Goal: Information Seeking & Learning: Learn about a topic

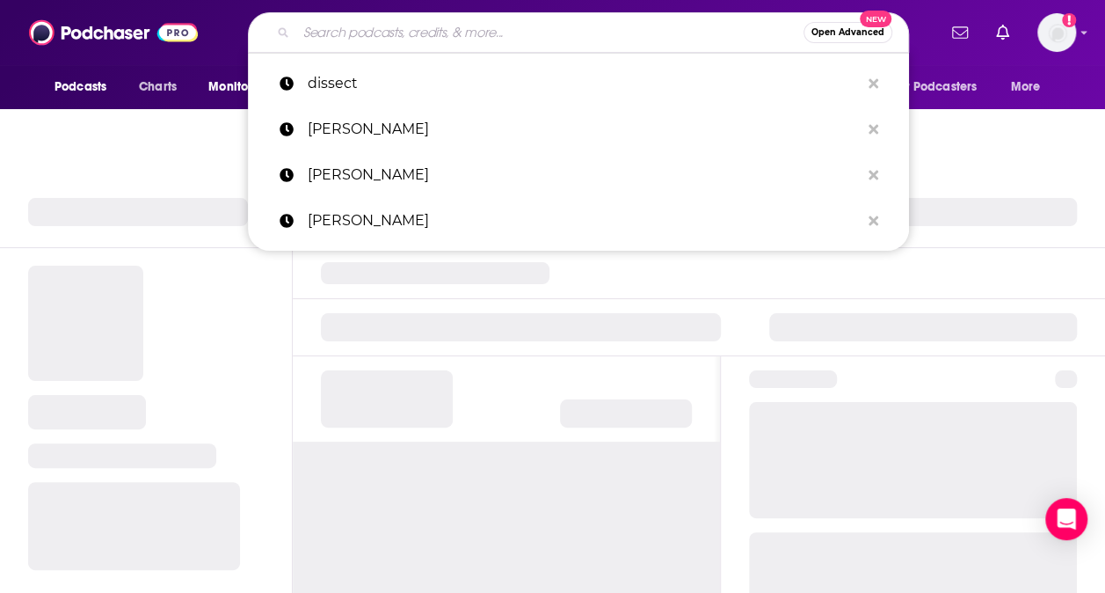
click at [434, 33] on input "Search podcasts, credits, & more..." at bounding box center [549, 32] width 507 height 28
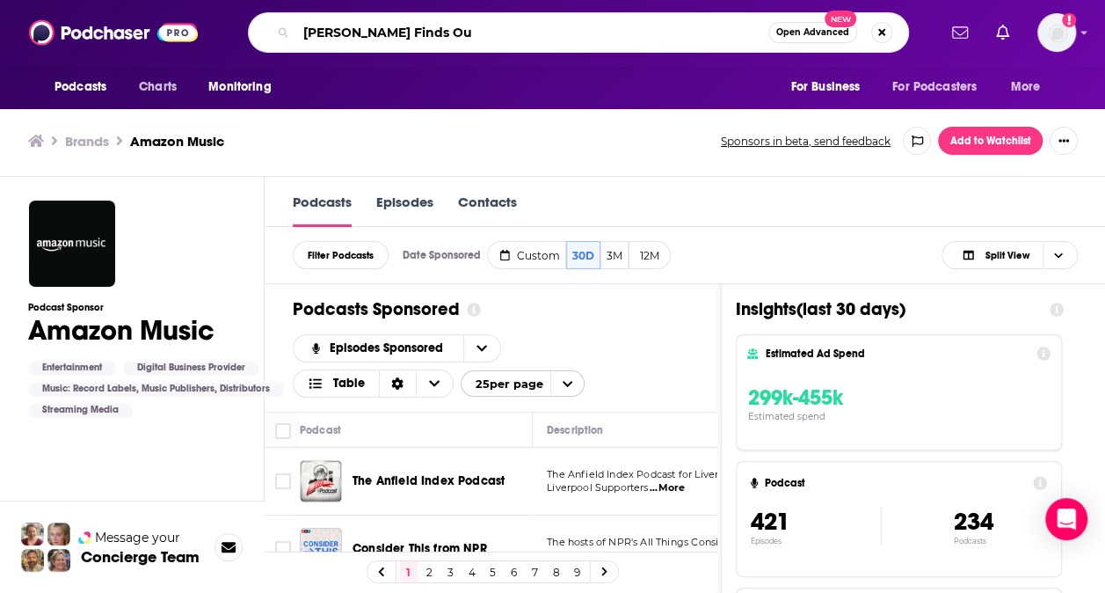
type input "[PERSON_NAME] Finds Out"
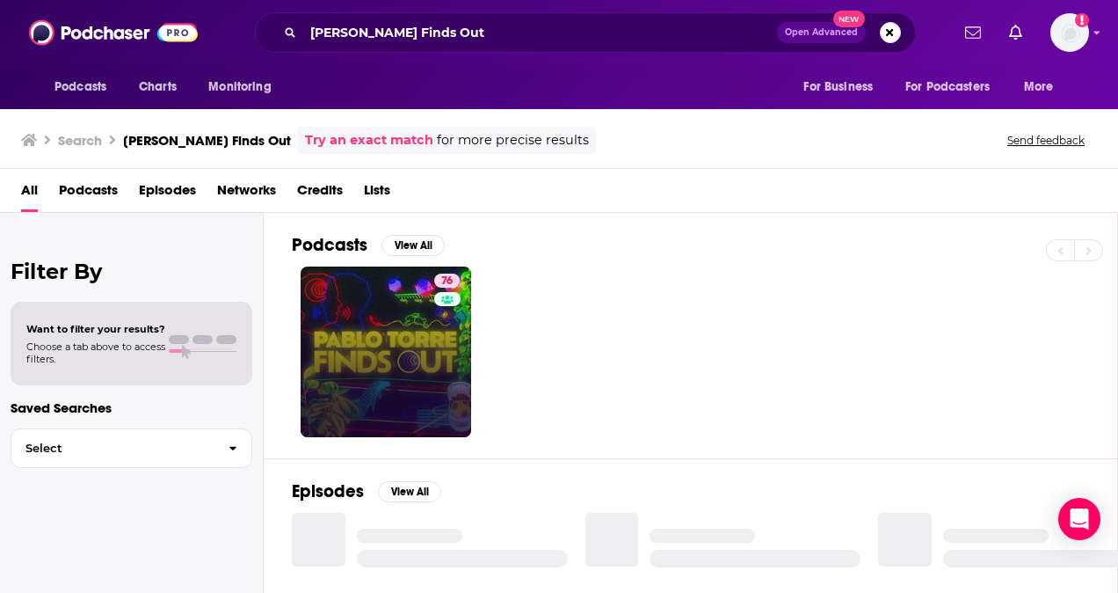
click at [419, 306] on link "76" at bounding box center [386, 351] width 171 height 171
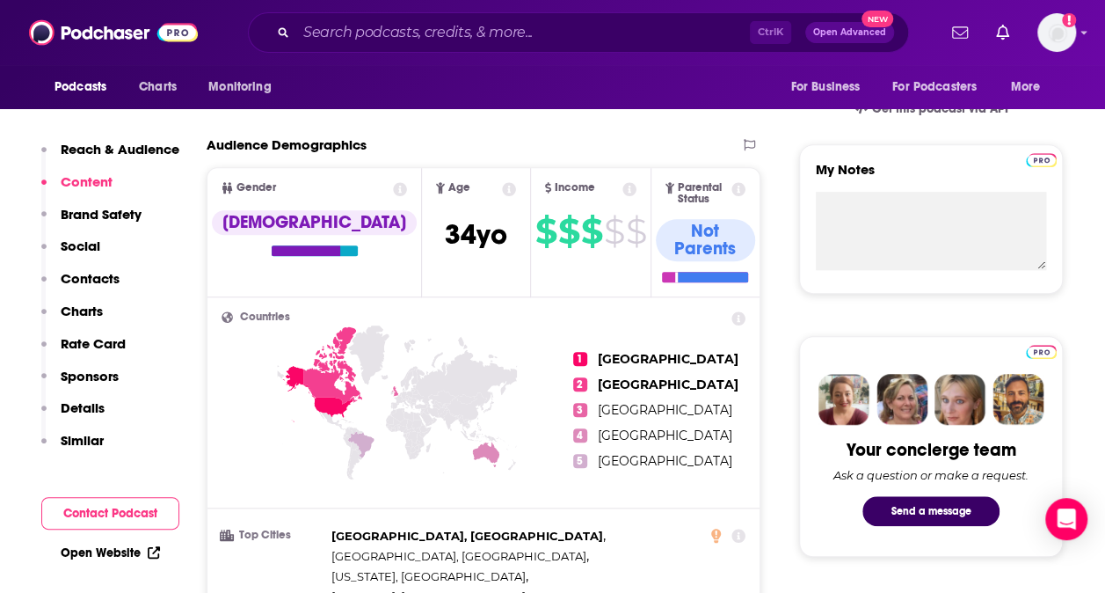
scroll to position [563, 0]
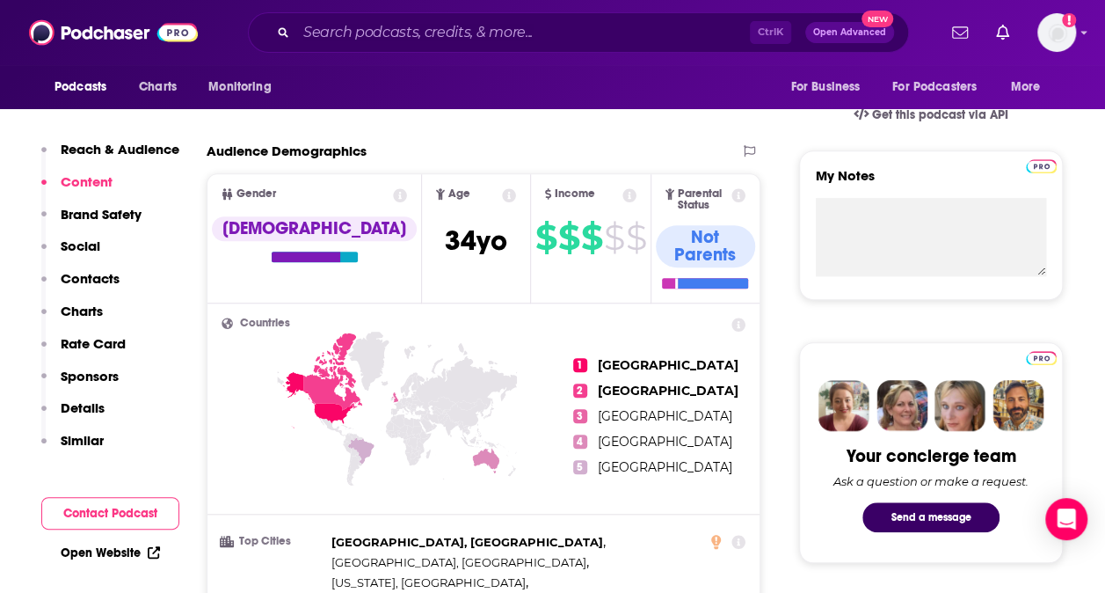
drag, startPoint x: 462, startPoint y: 191, endPoint x: 434, endPoint y: 216, distance: 38.0
click at [434, 216] on span "Age [DEMOGRAPHIC_DATA] yo" at bounding box center [476, 237] width 108 height 127
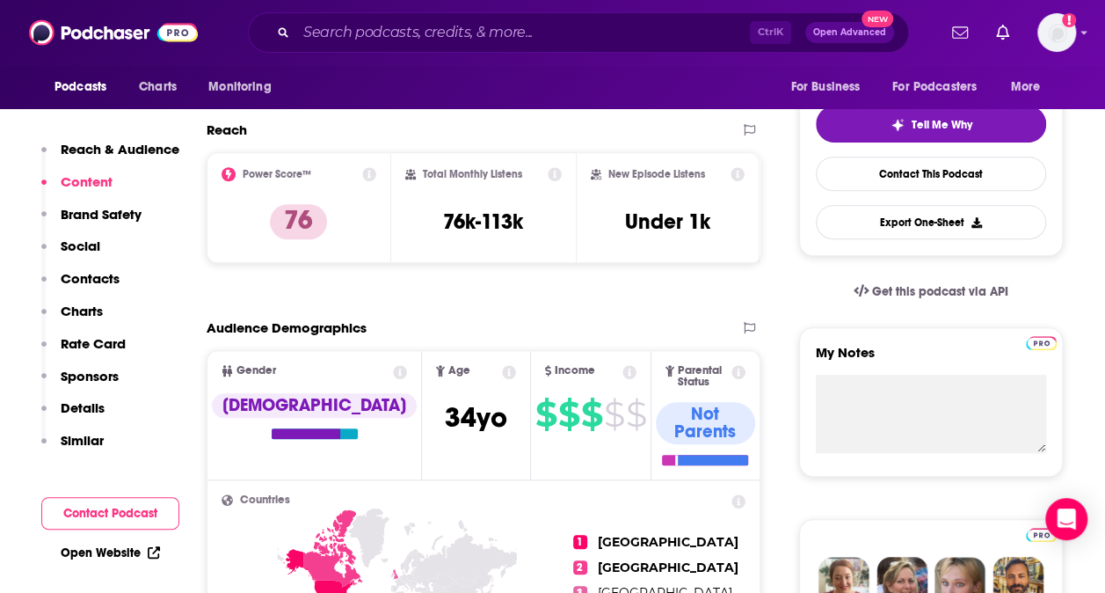
scroll to position [384, 0]
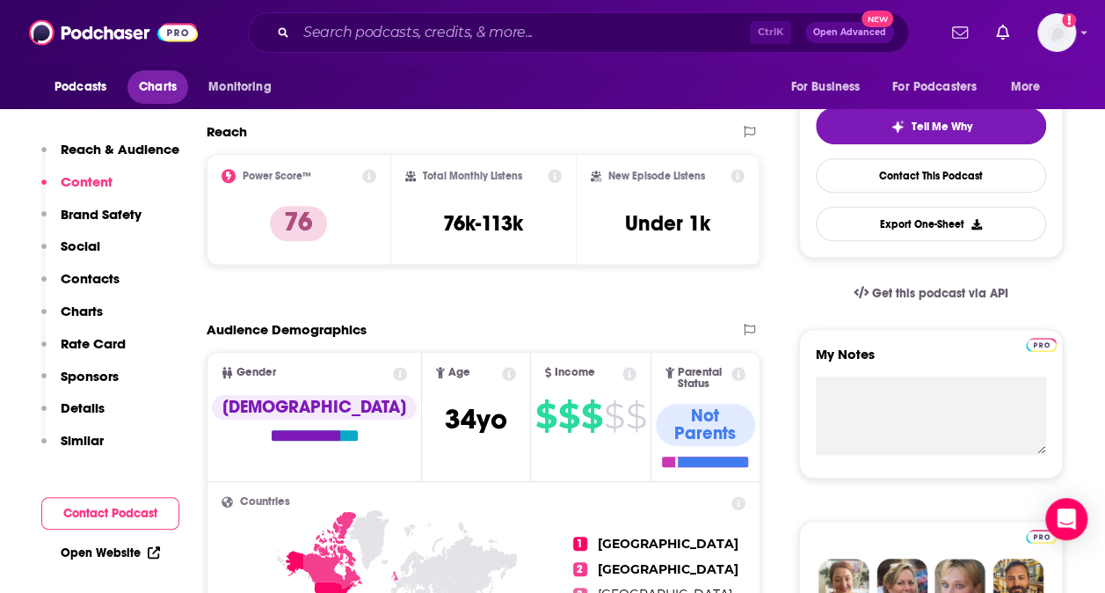
click at [164, 90] on span "Charts" at bounding box center [158, 87] width 38 height 25
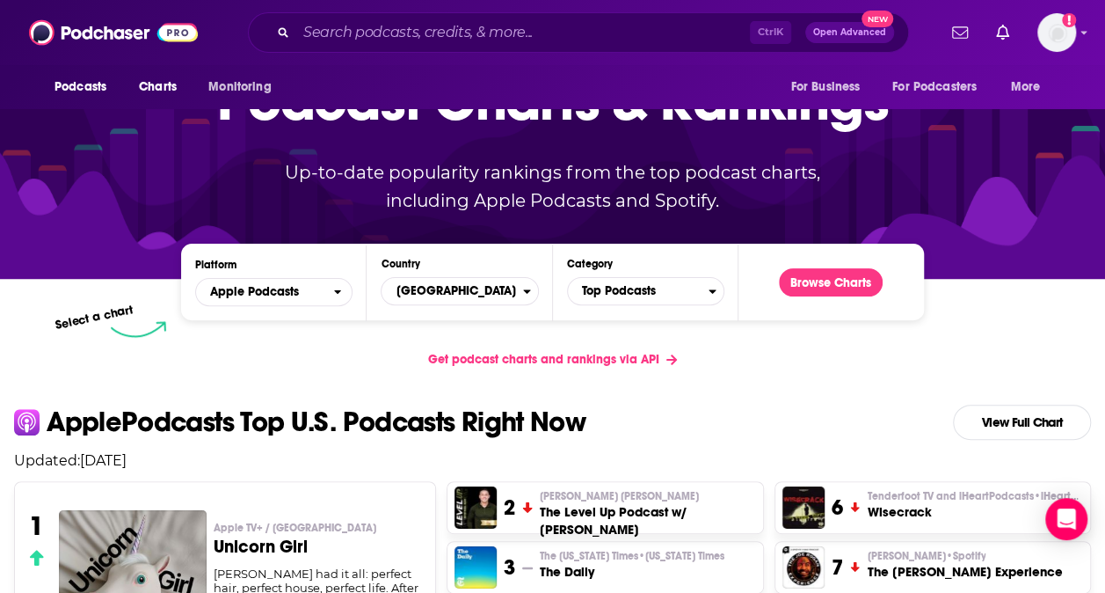
scroll to position [122, 0]
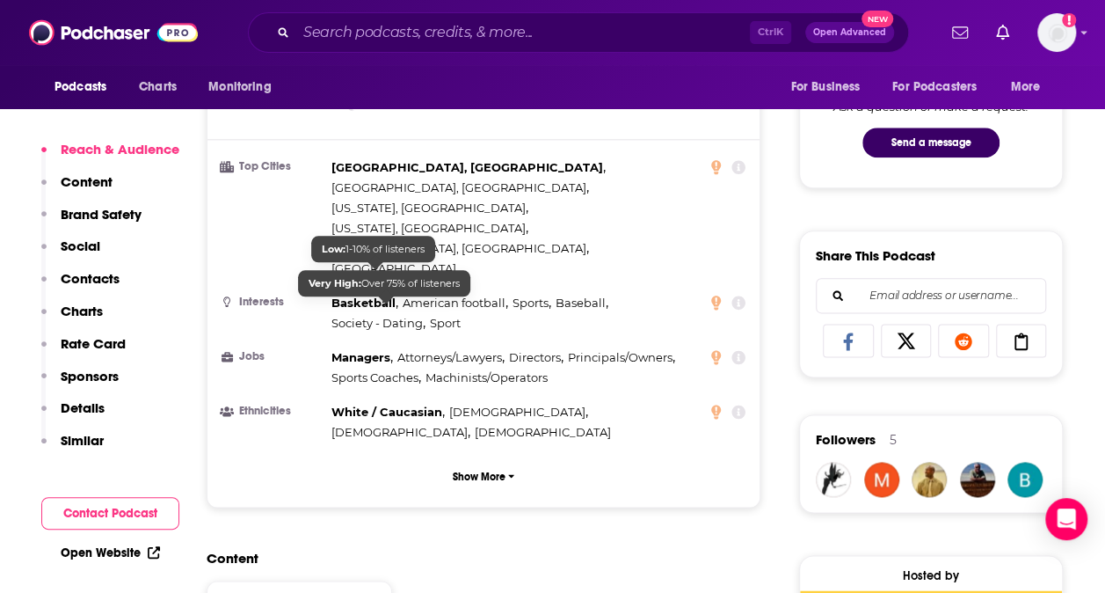
scroll to position [939, 0]
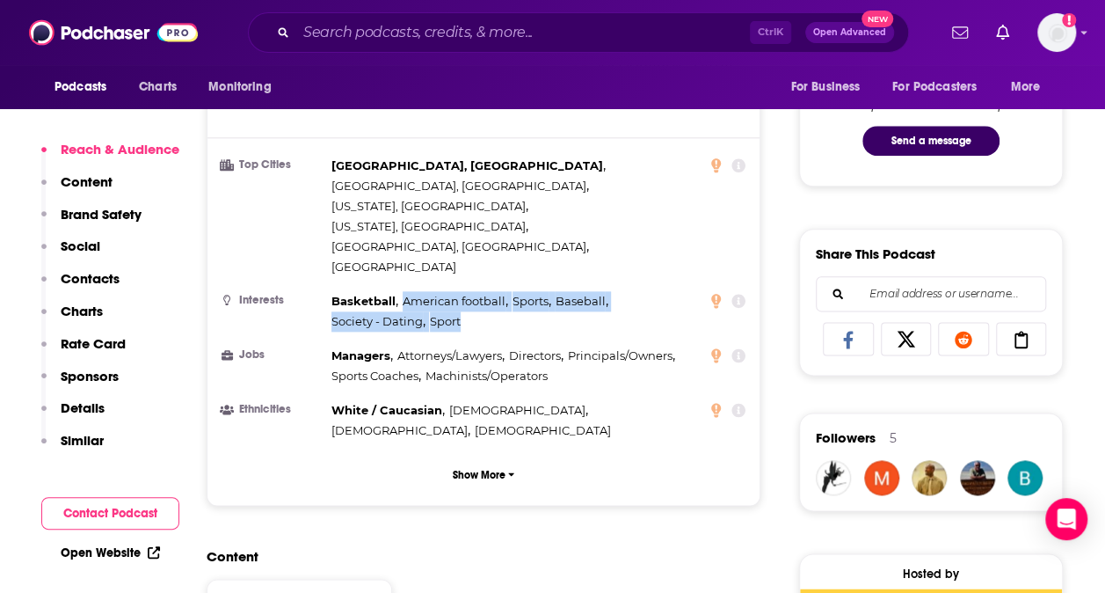
drag, startPoint x: 401, startPoint y: 195, endPoint x: 476, endPoint y: 229, distance: 81.9
click at [476, 229] on ul "Top Cities [GEOGRAPHIC_DATA], [GEOGRAPHIC_DATA] , [GEOGRAPHIC_DATA], [GEOGRAPHI…" at bounding box center [484, 298] width 524 height 285
copy div "American football , Sports , Baseball , Society - Dating , Sport"
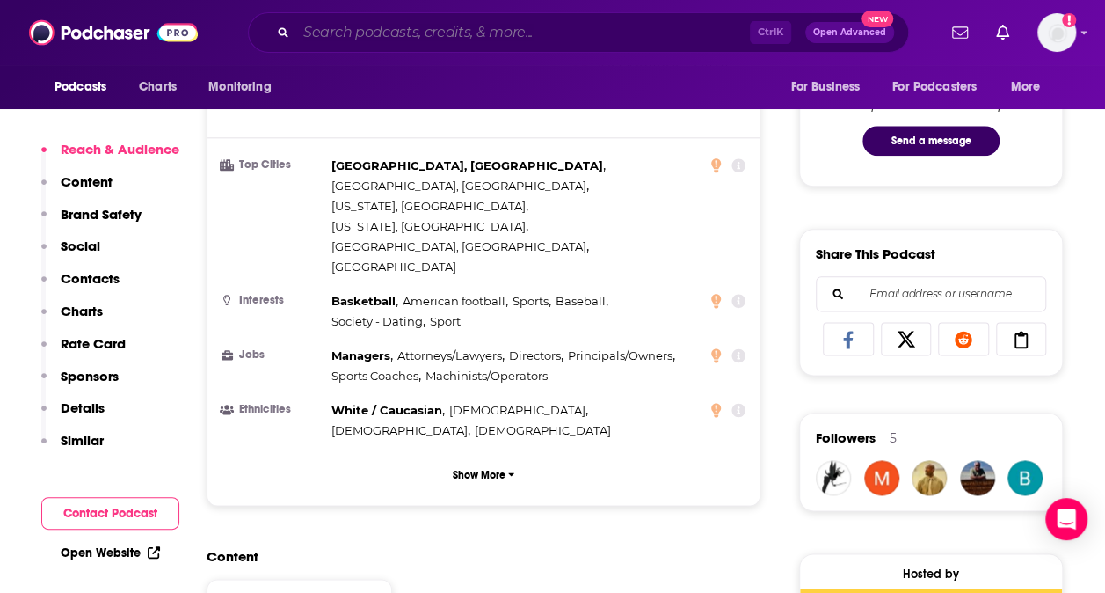
click at [464, 38] on input "Search podcasts, credits, & more..." at bounding box center [523, 32] width 454 height 28
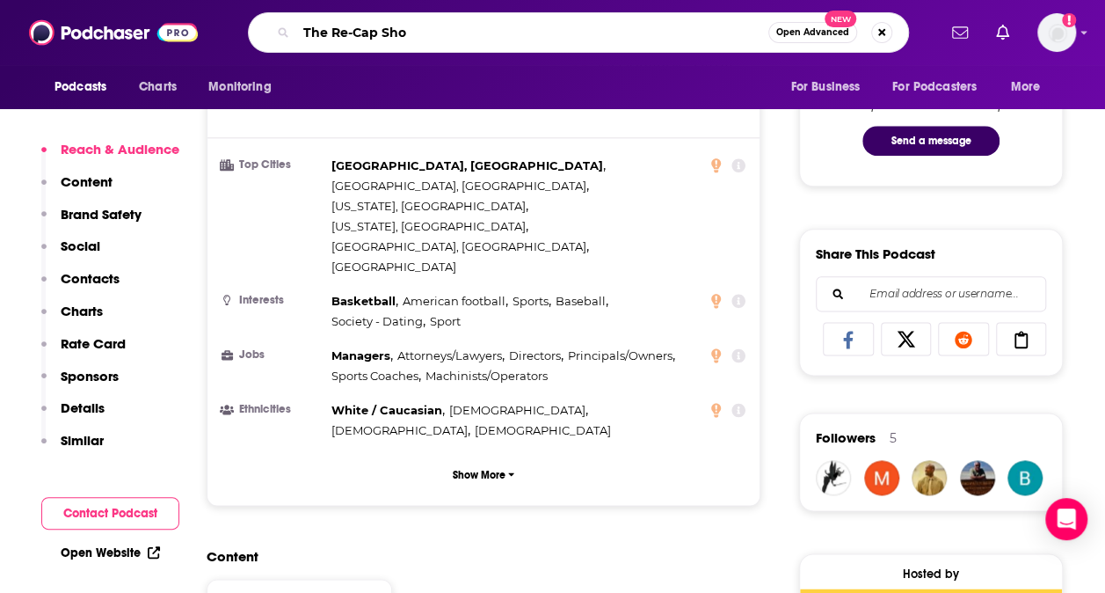
type input "The Re-Cap Show"
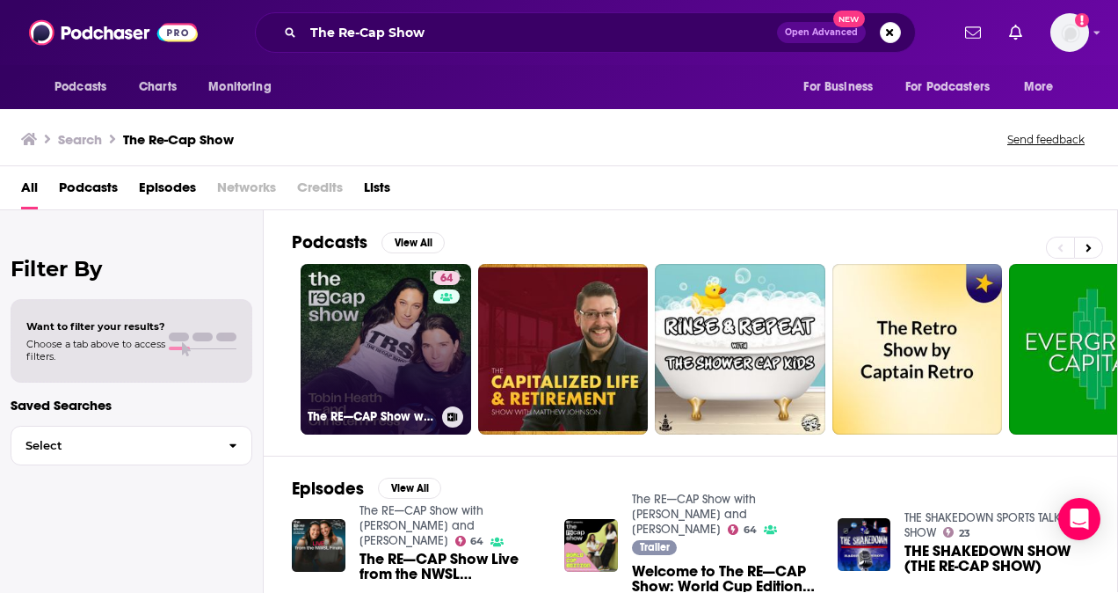
click at [401, 302] on link "64 The RE—CAP Show with [PERSON_NAME] and [PERSON_NAME]" at bounding box center [386, 349] width 171 height 171
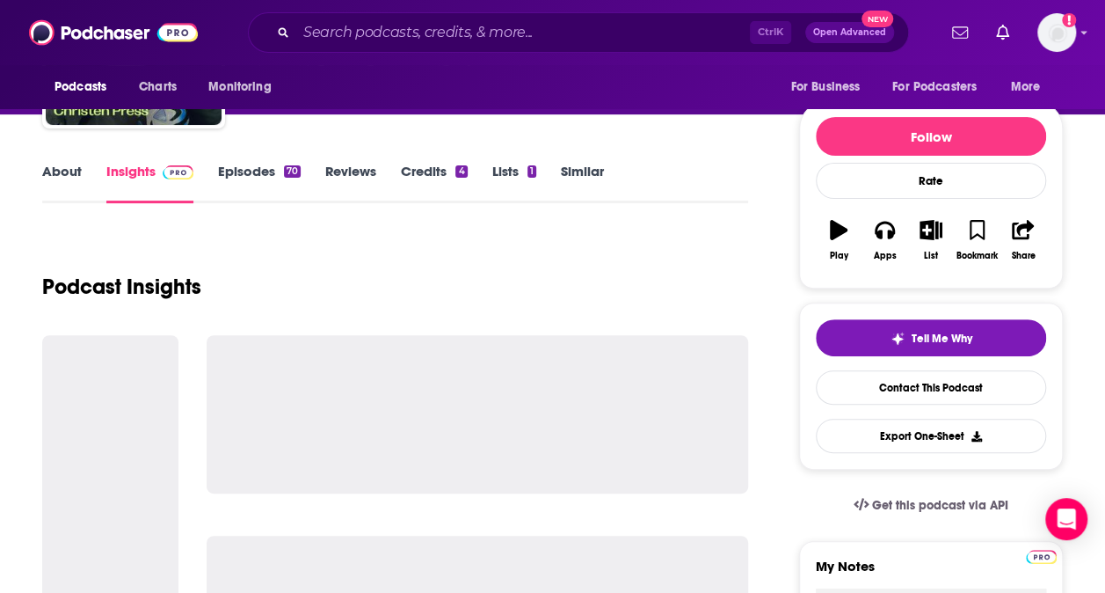
scroll to position [195, 0]
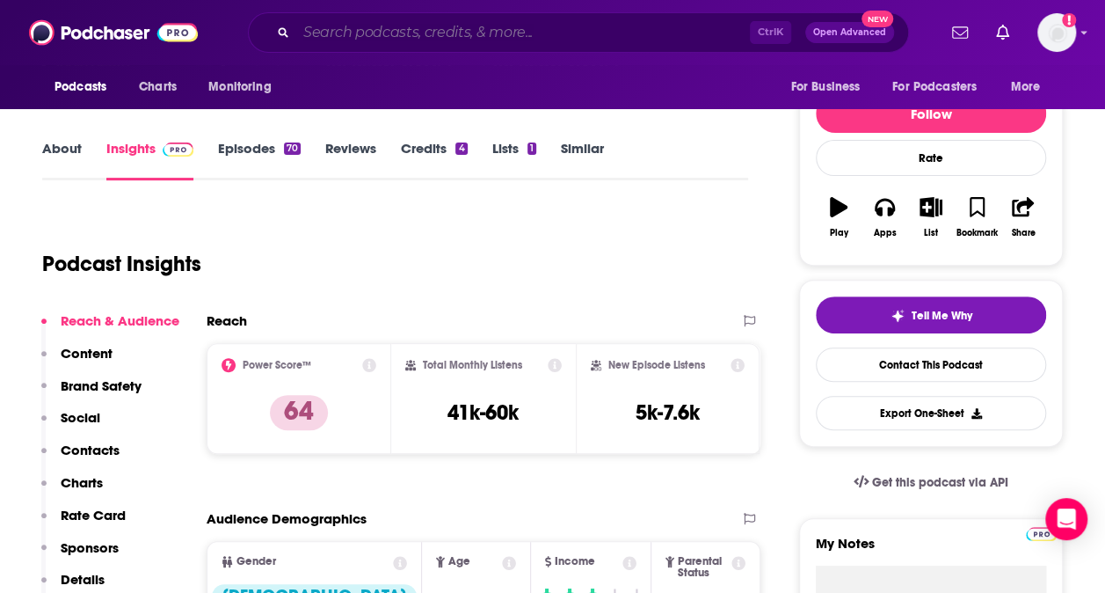
click at [503, 24] on input "Search podcasts, credits, & more..." at bounding box center [523, 32] width 454 height 28
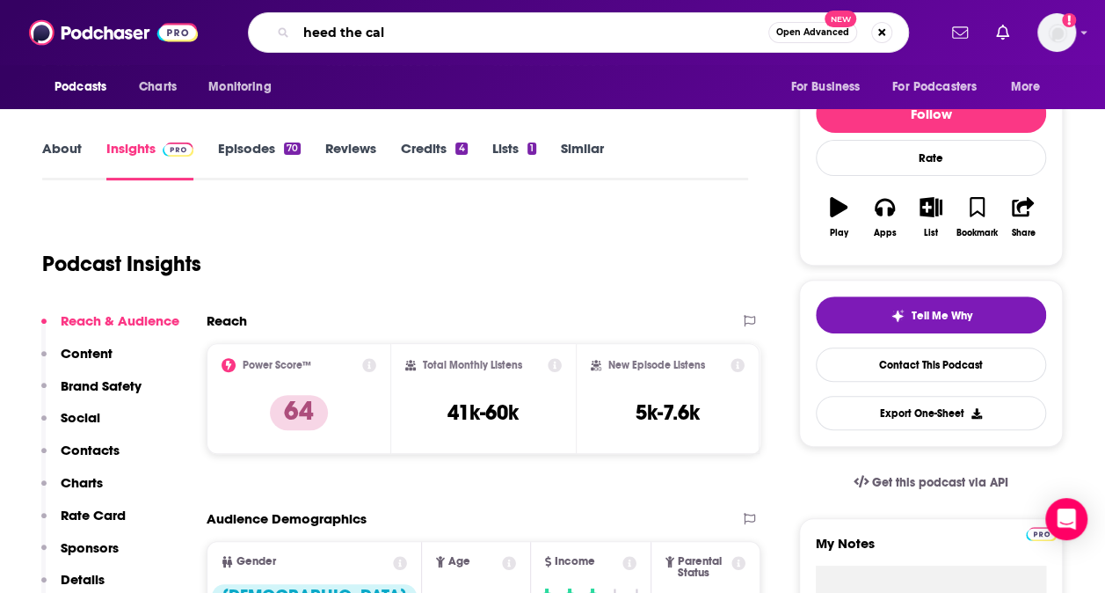
type input "heed the call"
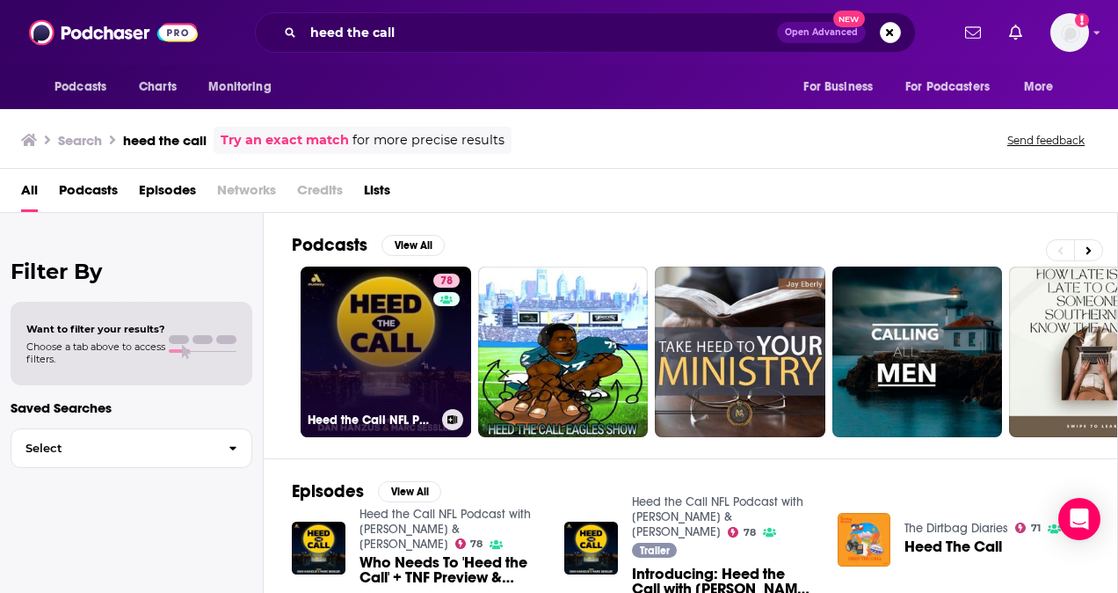
click at [385, 331] on link "78 Heed the Call NFL Podcast with [PERSON_NAME] & [PERSON_NAME]" at bounding box center [386, 351] width 171 height 171
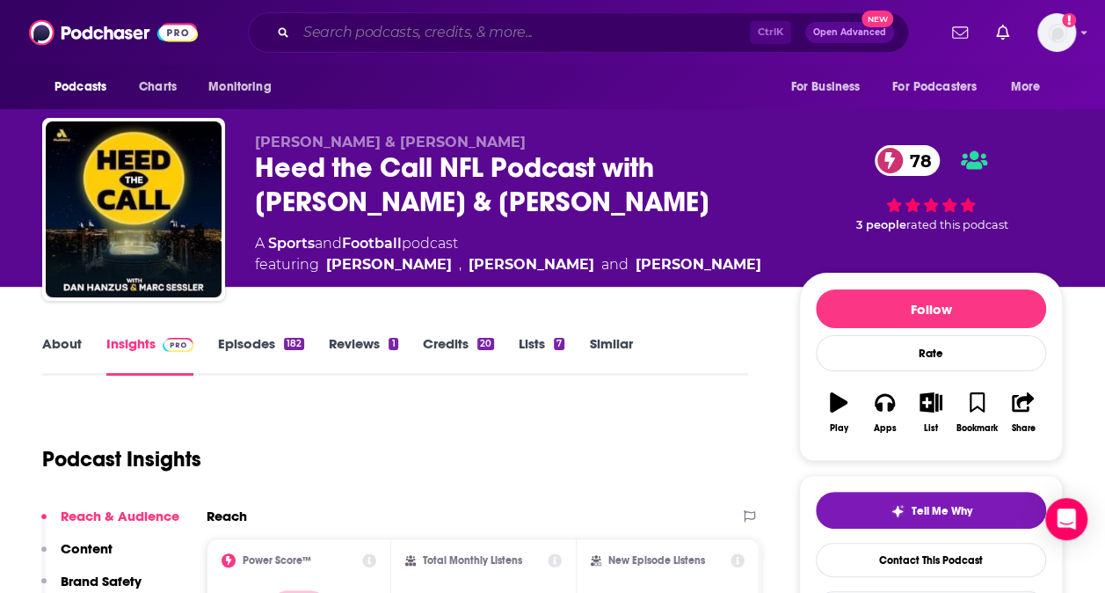
click at [471, 28] on input "Search podcasts, credits, & more..." at bounding box center [523, 32] width 454 height 28
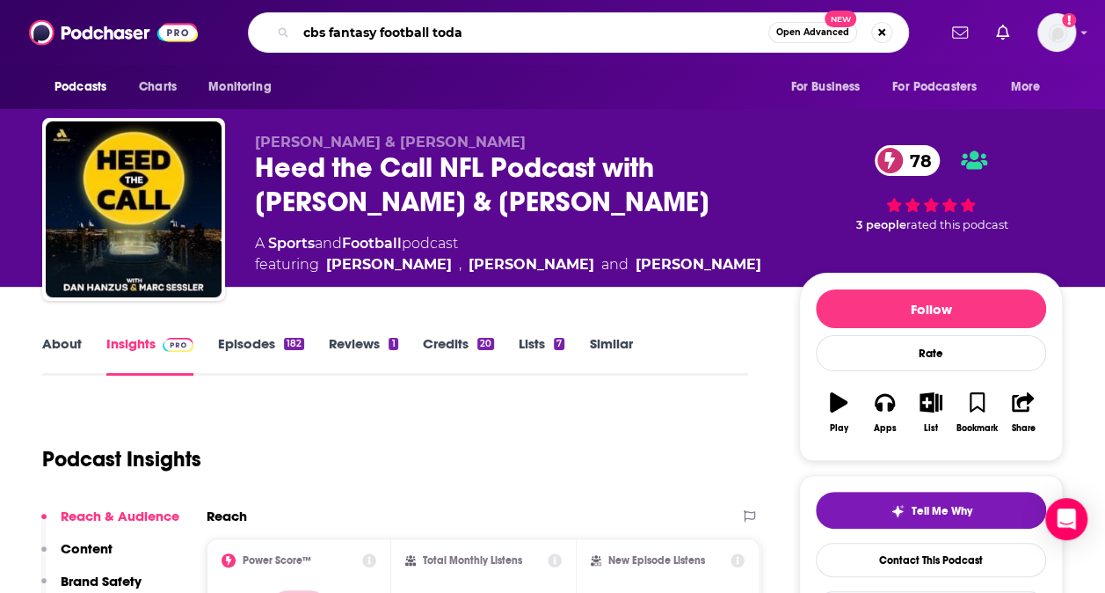
type input "cbs fantasy football [DATE]"
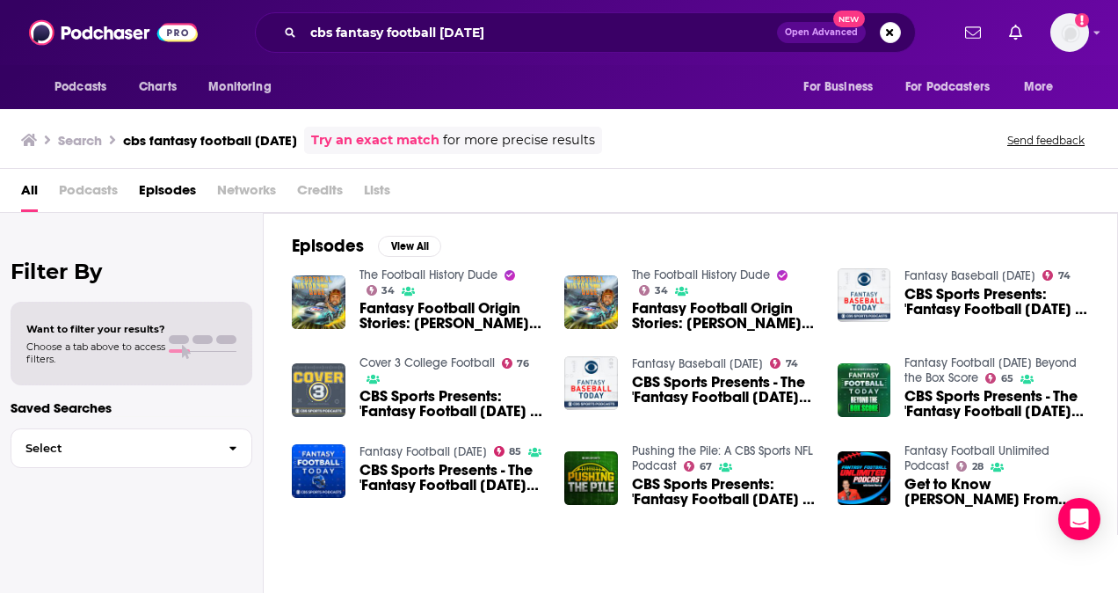
click at [332, 388] on img "CBS Sports Presents: 'Fantasy Football Today in 5' podcast" at bounding box center [319, 390] width 54 height 54
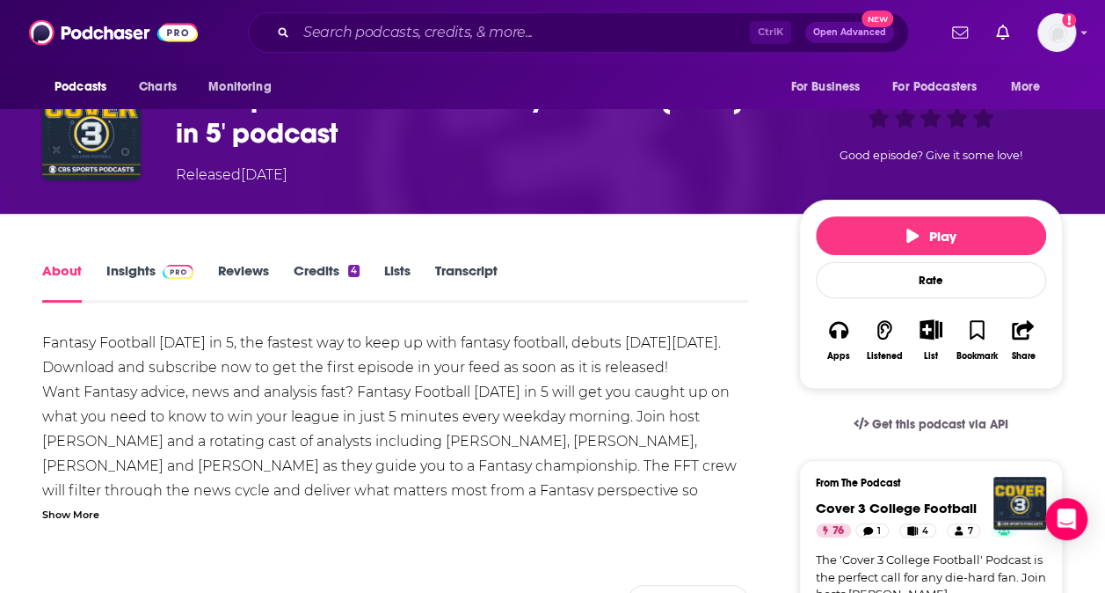
scroll to position [138, 0]
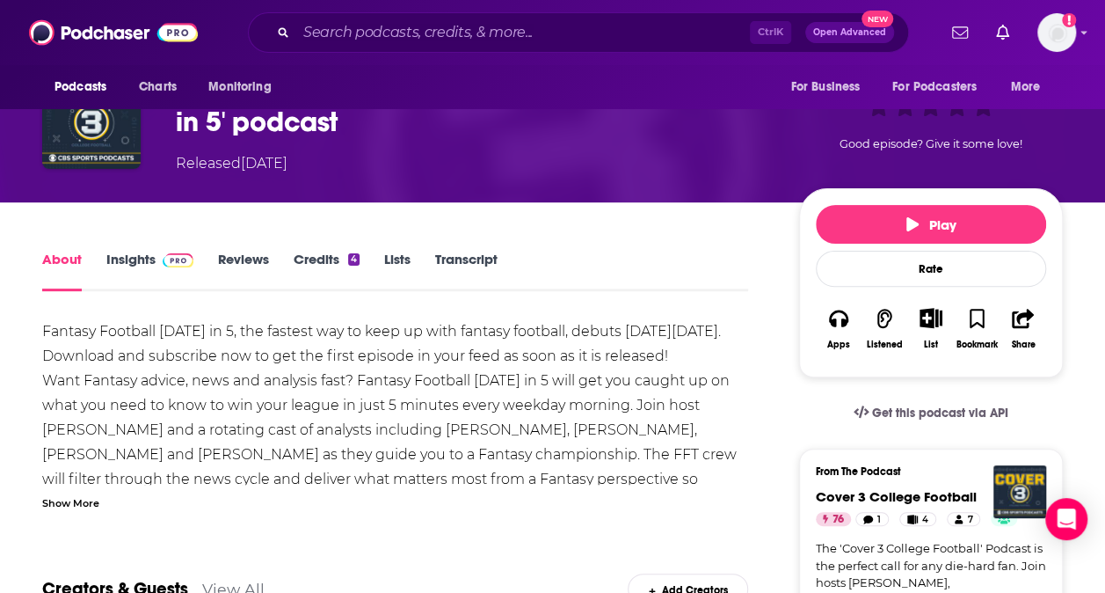
click at [149, 261] on link "Insights" at bounding box center [149, 271] width 87 height 40
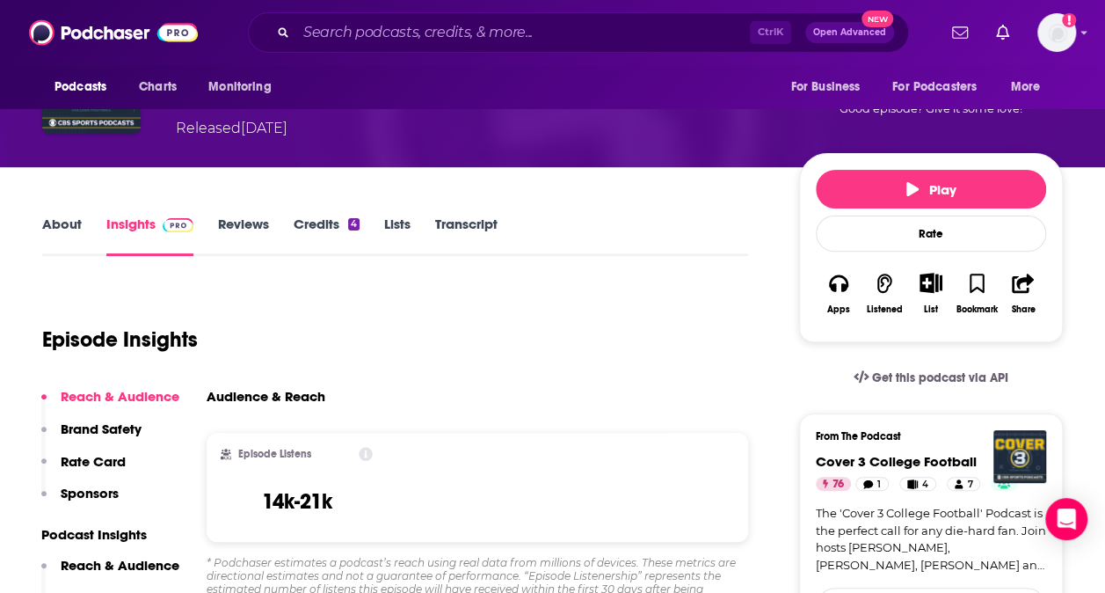
scroll to position [172, 0]
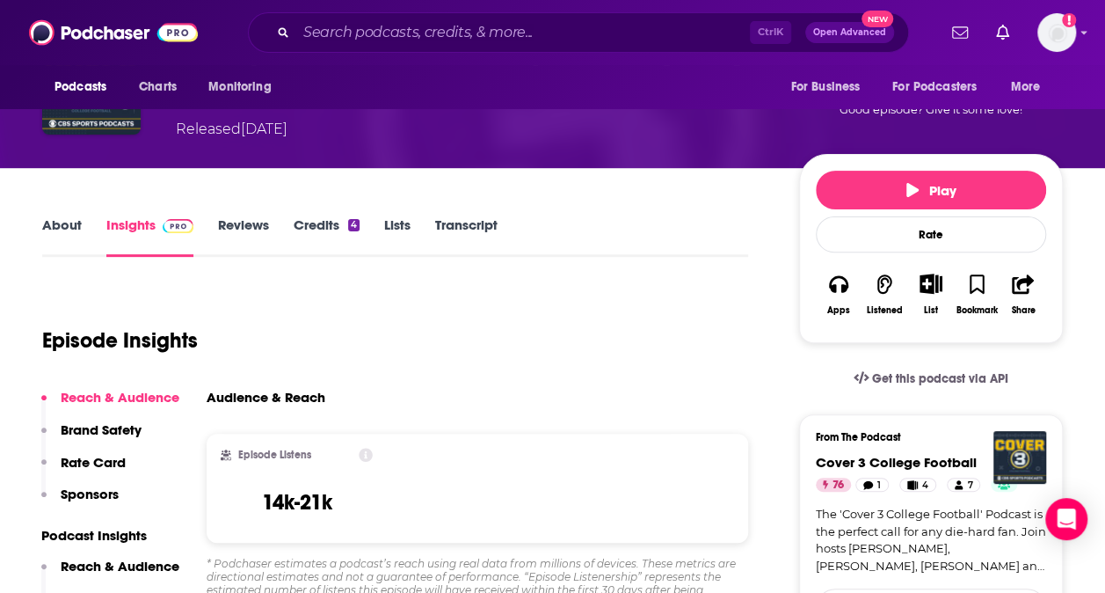
click at [257, 229] on link "Reviews" at bounding box center [243, 236] width 51 height 40
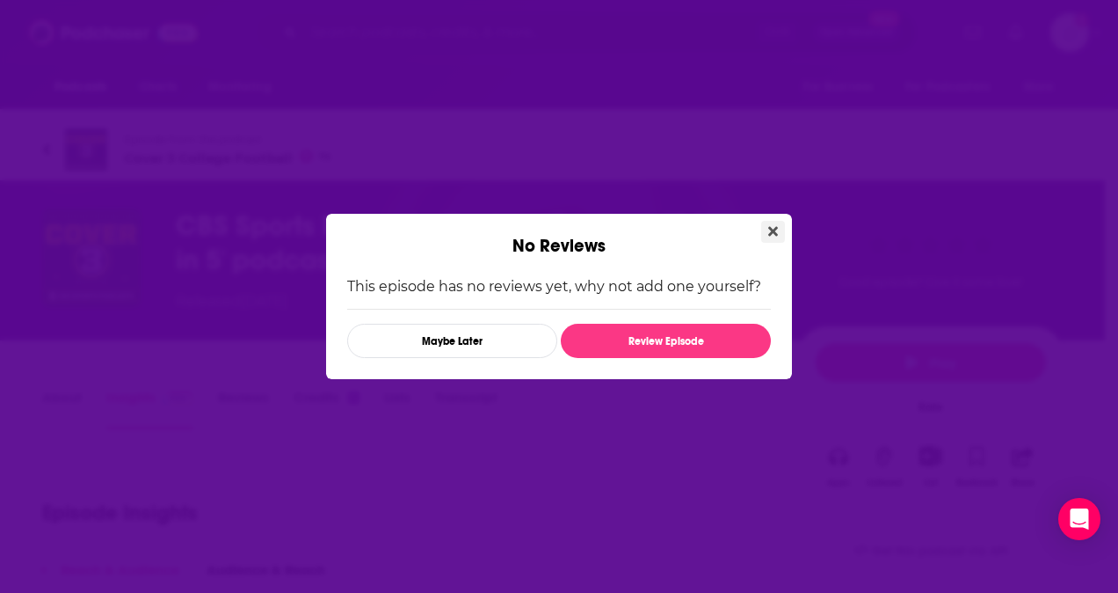
click at [767, 229] on button "Close" at bounding box center [773, 232] width 24 height 22
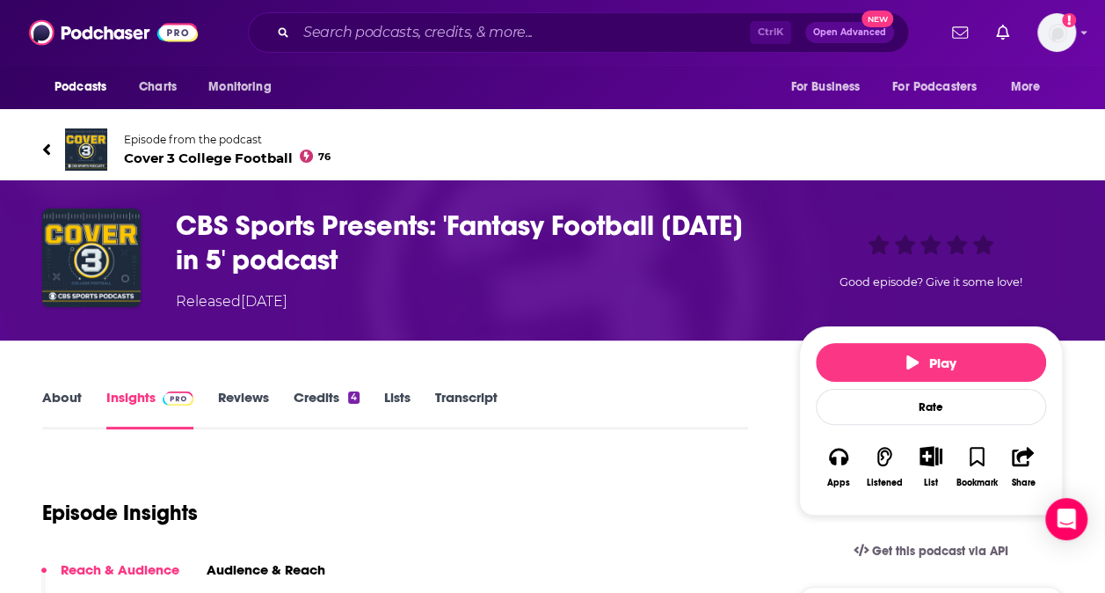
click at [60, 393] on link "About" at bounding box center [62, 409] width 40 height 40
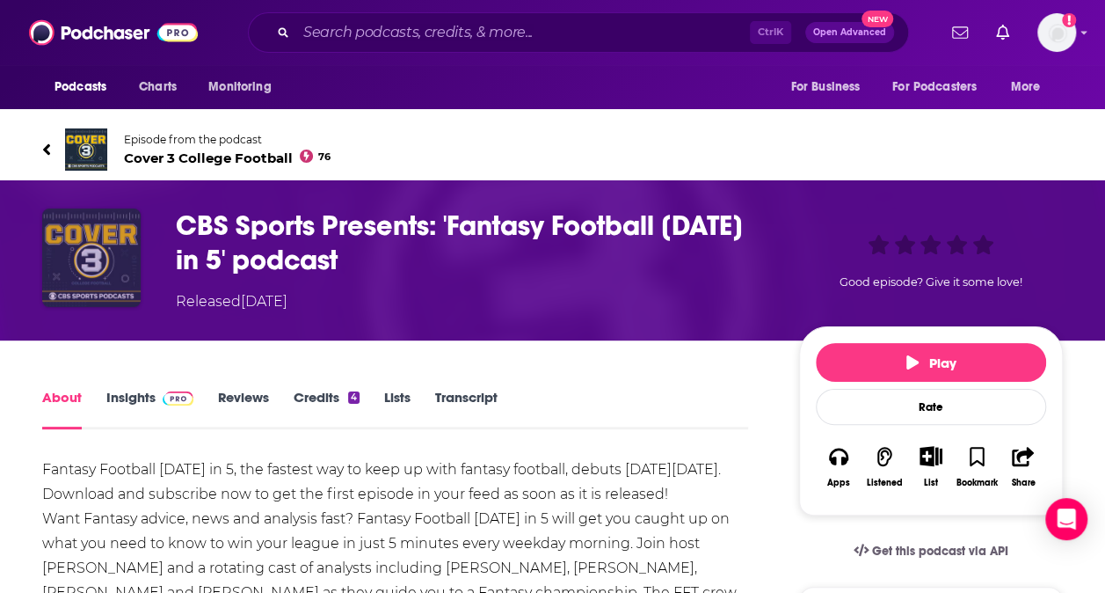
click at [120, 278] on img "CBS Sports Presents: 'Fantasy Football Today in 5' podcast" at bounding box center [91, 257] width 98 height 98
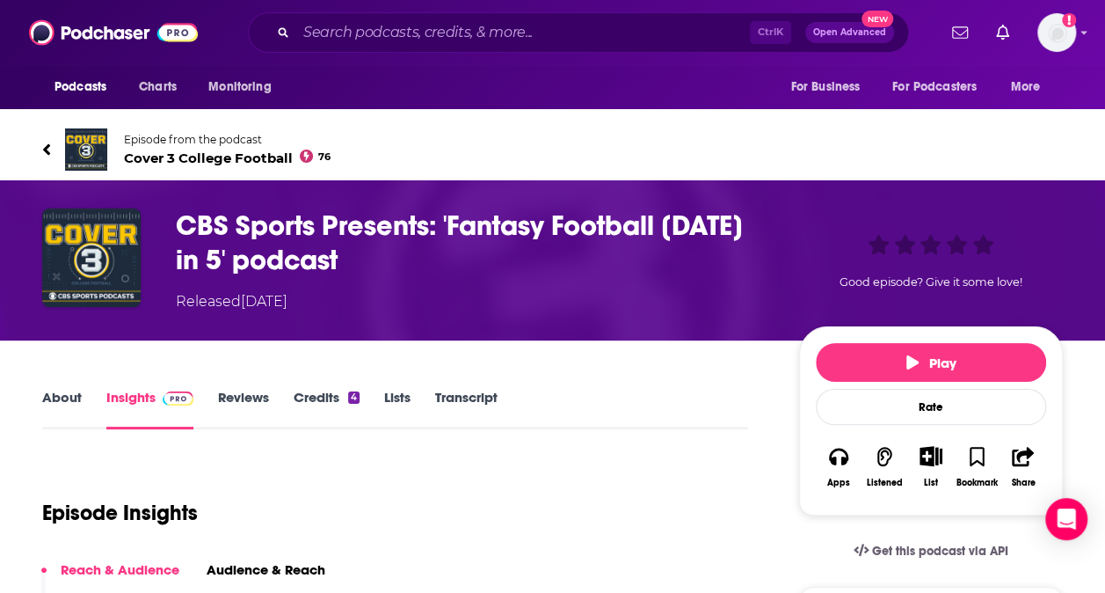
click at [42, 141] on icon at bounding box center [46, 150] width 9 height 18
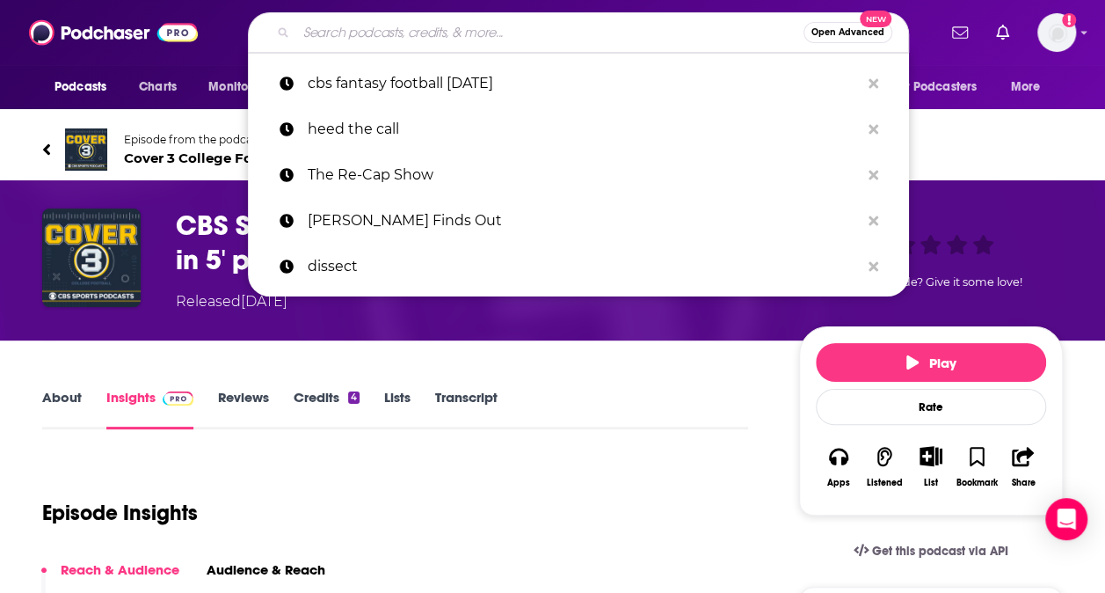
click at [422, 30] on input "Search podcasts, credits, & more..." at bounding box center [549, 32] width 507 height 28
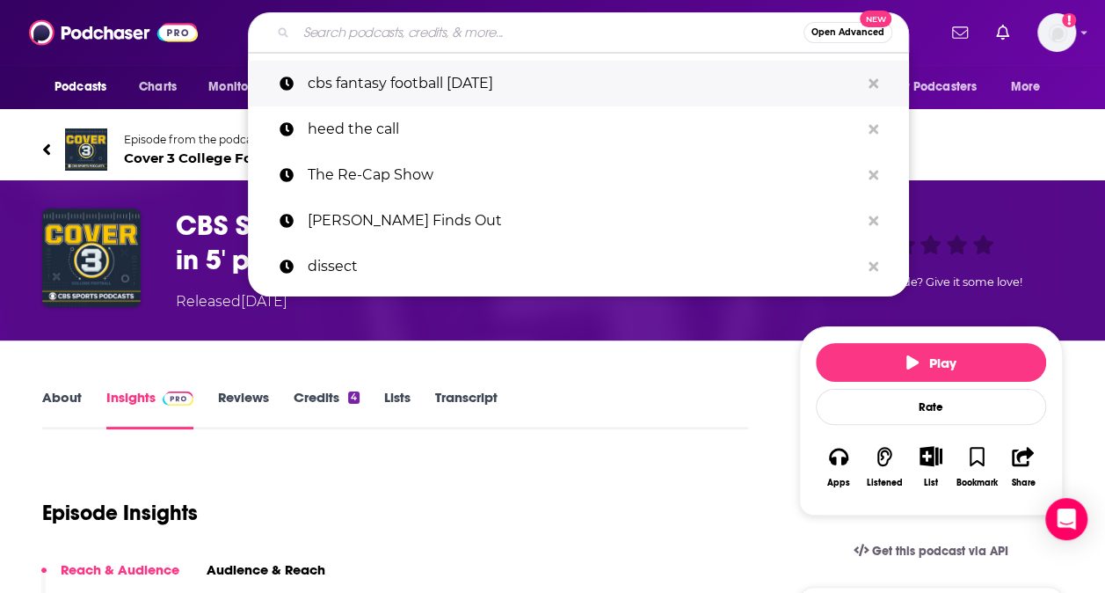
click at [428, 76] on p "cbs fantasy football [DATE]" at bounding box center [584, 84] width 552 height 46
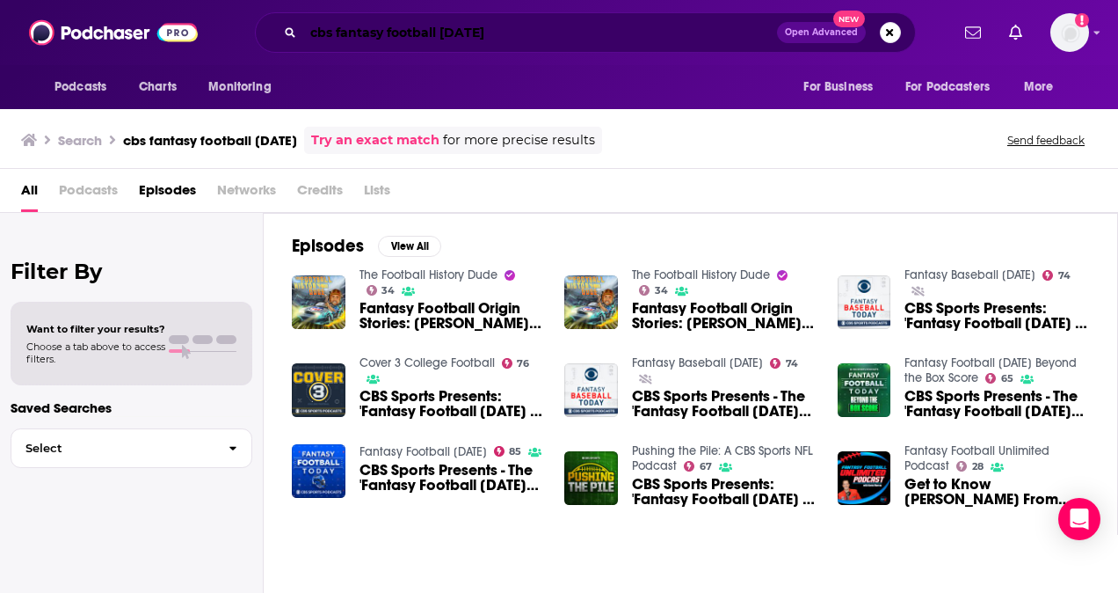
click at [514, 27] on input "cbs fantasy football [DATE]" at bounding box center [540, 32] width 474 height 28
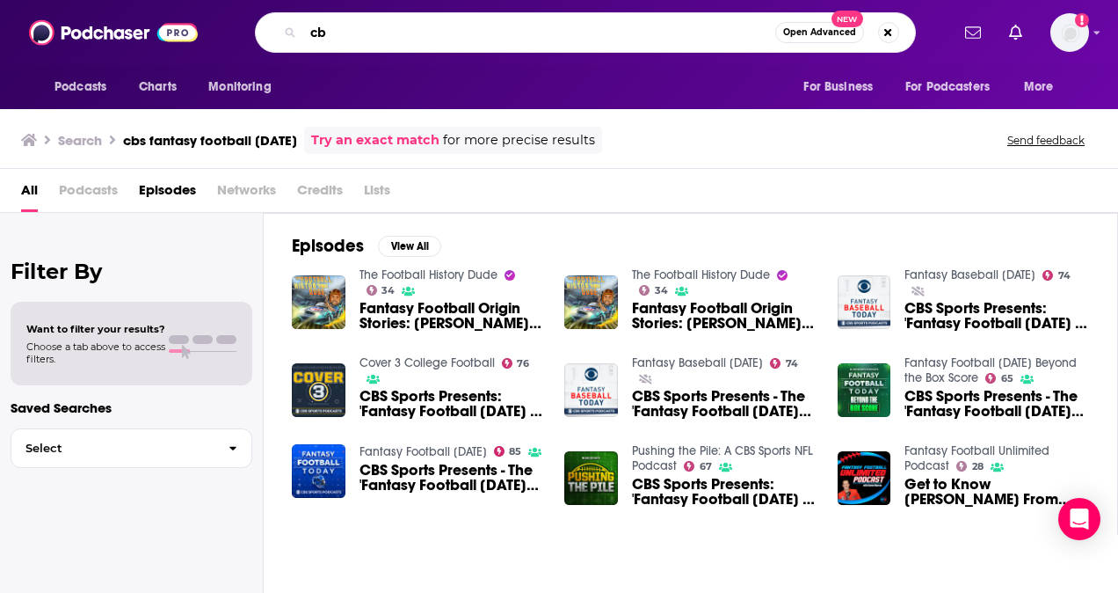
type input "c"
type input "cover 3"
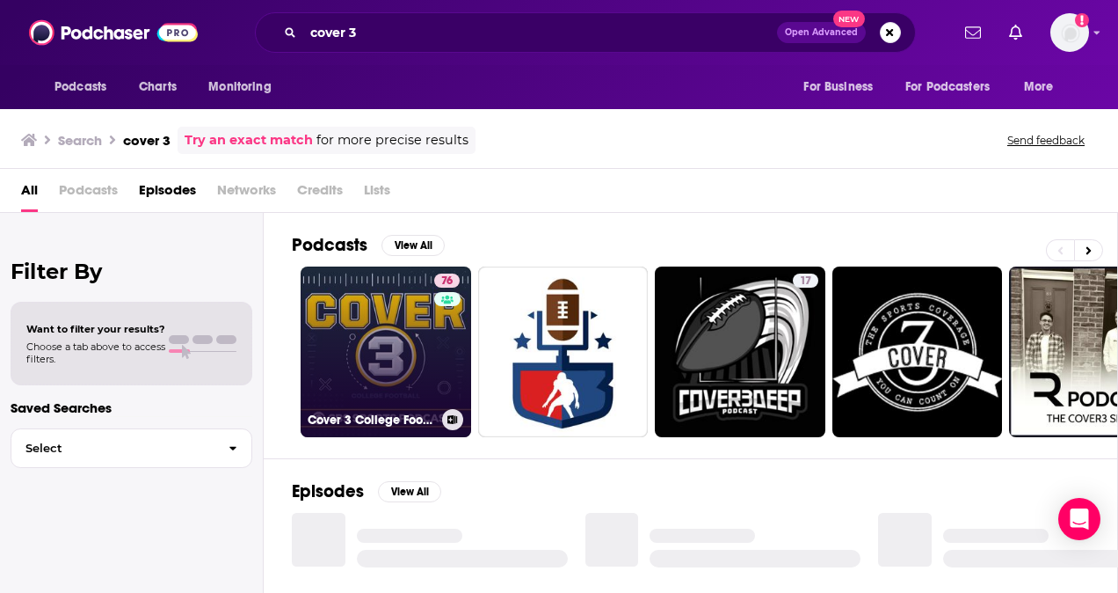
click at [401, 293] on link "76 Cover 3 College Football" at bounding box center [386, 351] width 171 height 171
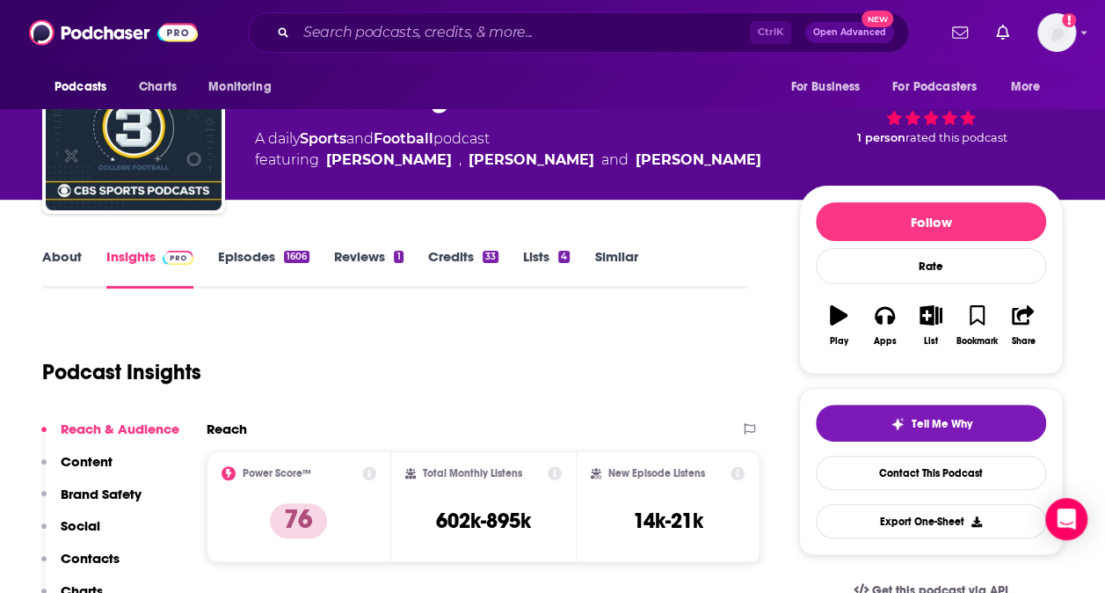
scroll to position [86, 0]
